Goal: Find specific page/section: Find specific page/section

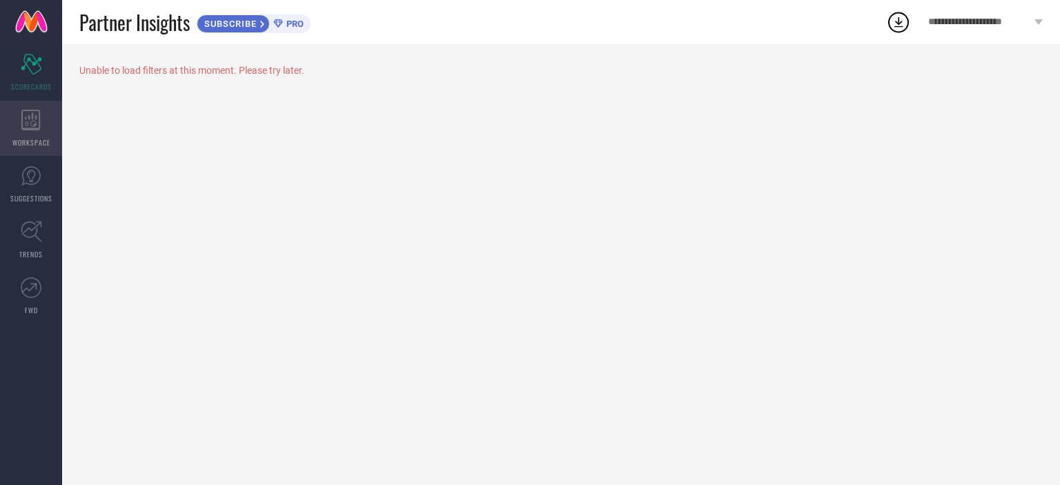
click at [34, 119] on icon at bounding box center [30, 120] width 19 height 21
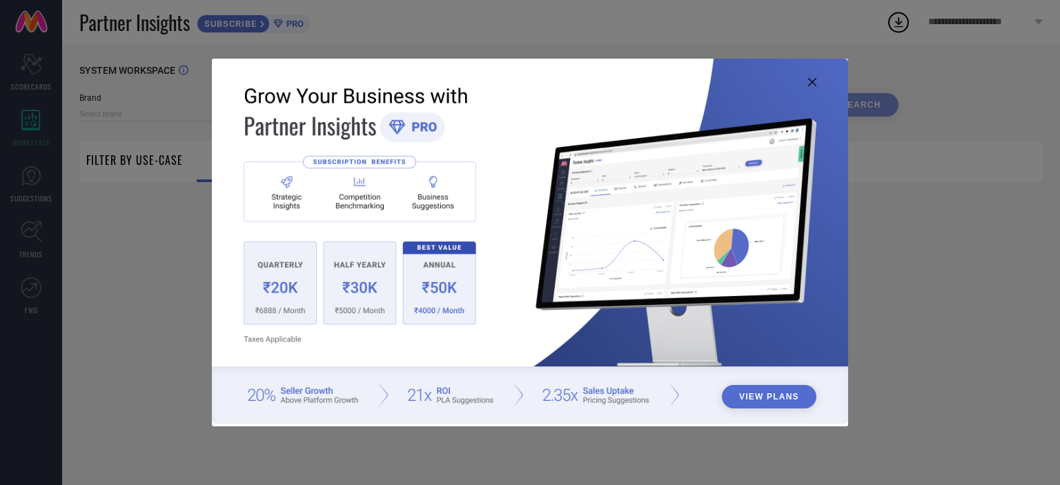
click at [810, 82] on icon at bounding box center [812, 82] width 8 height 8
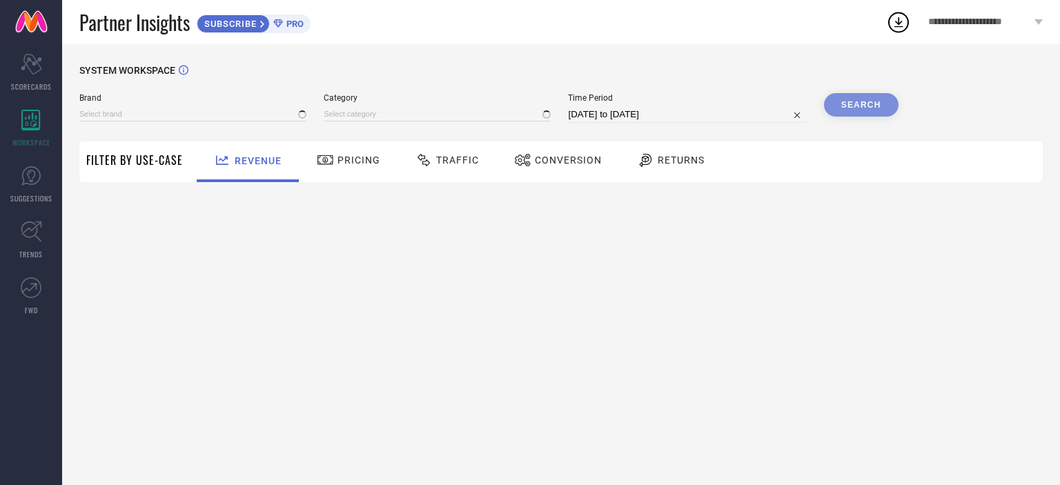
type input "1 STOP FASHION"
type input "All"
